Goal: Transaction & Acquisition: Subscribe to service/newsletter

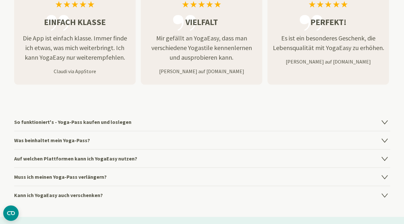
scroll to position [836, 0]
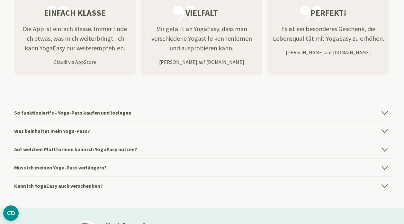
click at [386, 110] on icon at bounding box center [385, 113] width 8 height 8
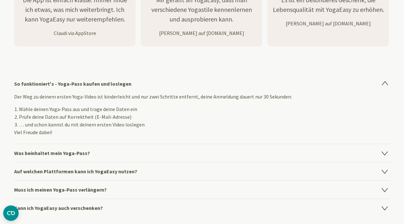
scroll to position [868, 0]
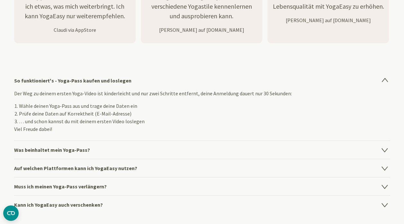
click at [385, 149] on icon at bounding box center [385, 150] width 8 height 8
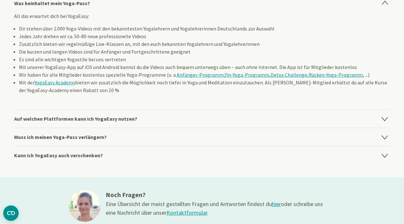
scroll to position [964, 0]
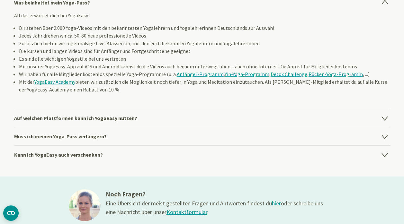
click at [386, 117] on icon at bounding box center [385, 118] width 8 height 8
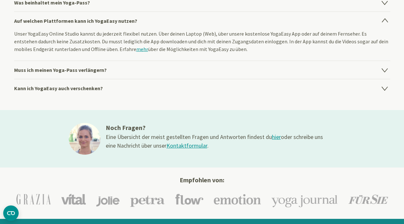
click at [385, 70] on icon at bounding box center [384, 71] width 5 height 4
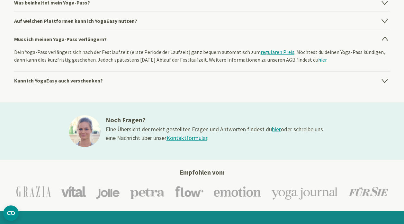
click at [384, 78] on icon at bounding box center [385, 81] width 8 height 8
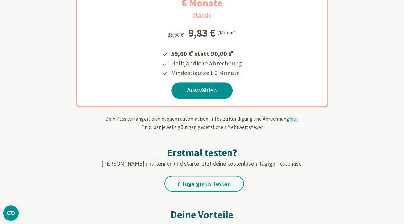
scroll to position [161, 0]
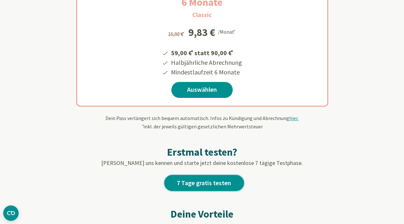
click at [208, 180] on link "7 Tage gratis testen" at bounding box center [204, 183] width 80 height 16
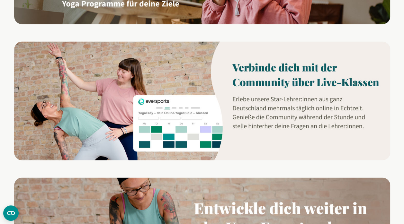
scroll to position [354, 0]
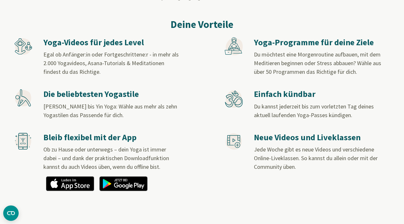
scroll to position [289, 0]
